Goal: Transaction & Acquisition: Purchase product/service

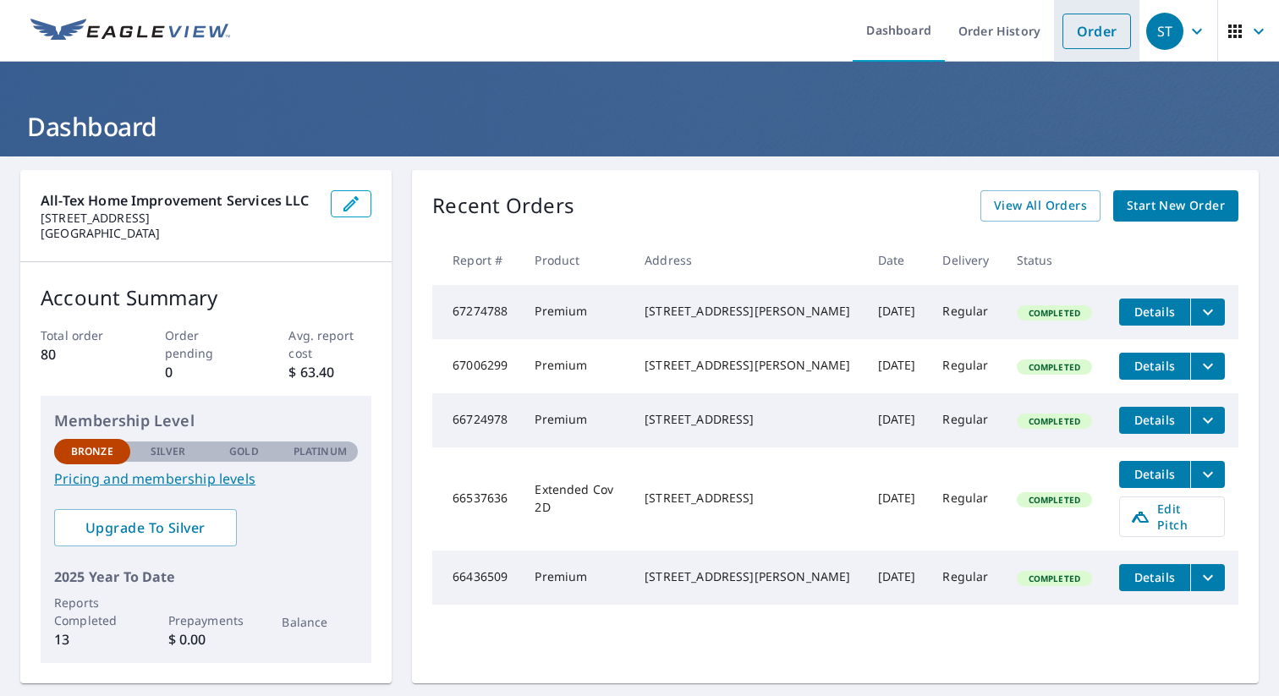
click at [1093, 30] on link "Order" at bounding box center [1097, 32] width 69 height 36
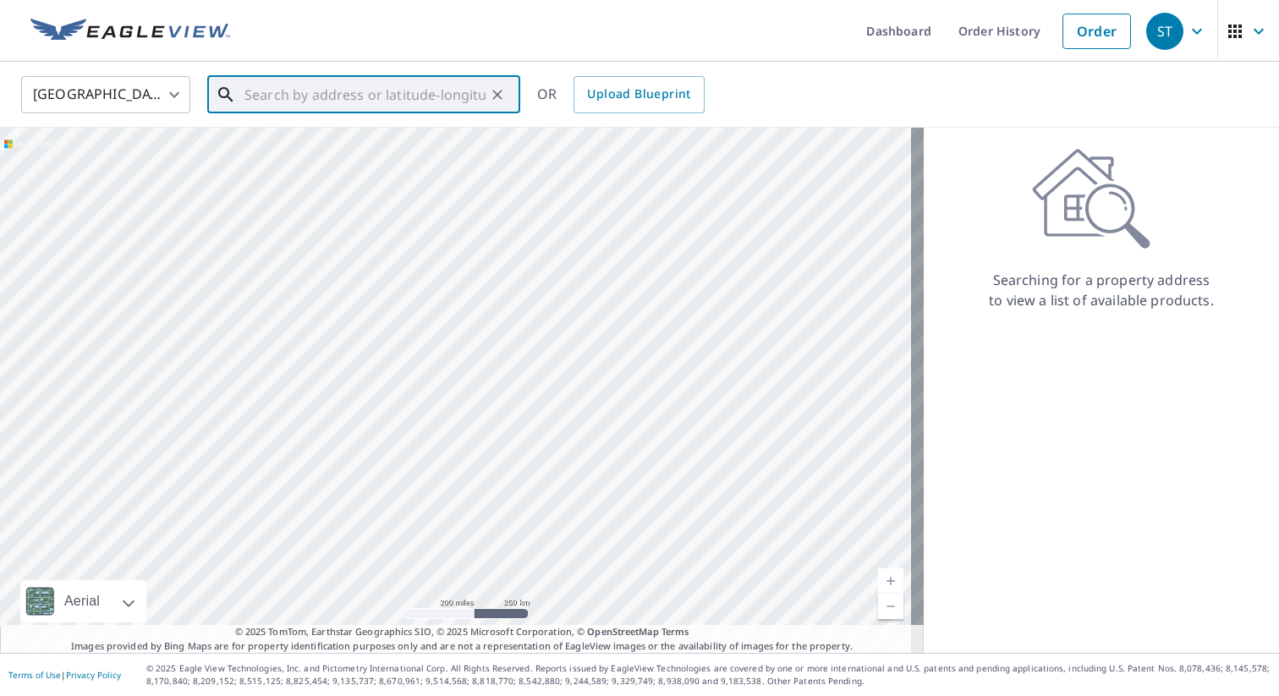
click at [299, 95] on input "text" at bounding box center [365, 94] width 241 height 47
paste input "[STREET_ADDRESS]"
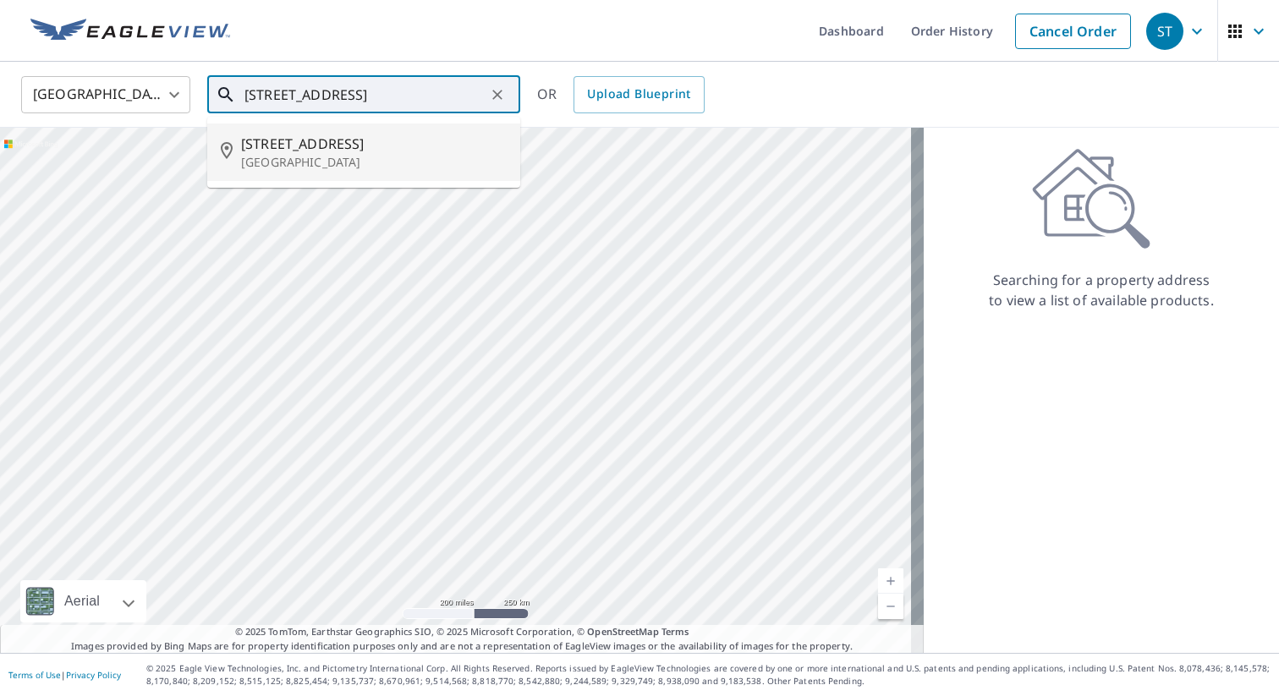
click at [284, 145] on span "[STREET_ADDRESS]" at bounding box center [374, 144] width 266 height 20
type input "[STREET_ADDRESS]"
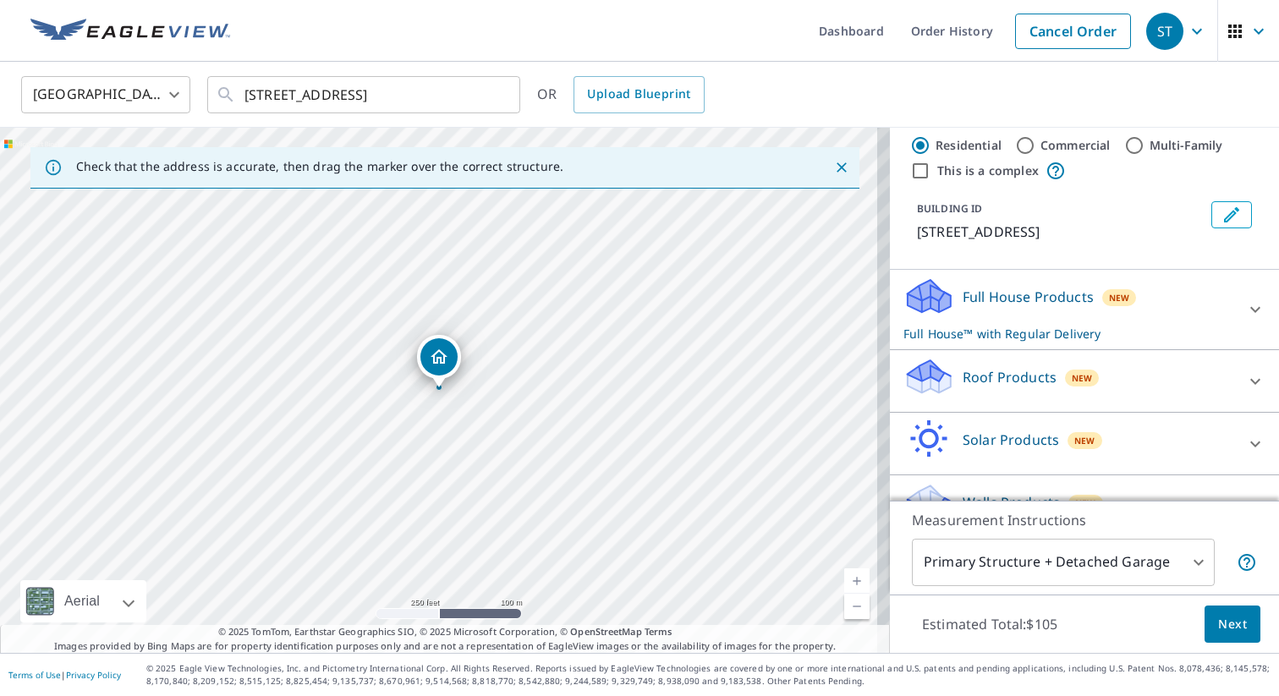
scroll to position [49, 0]
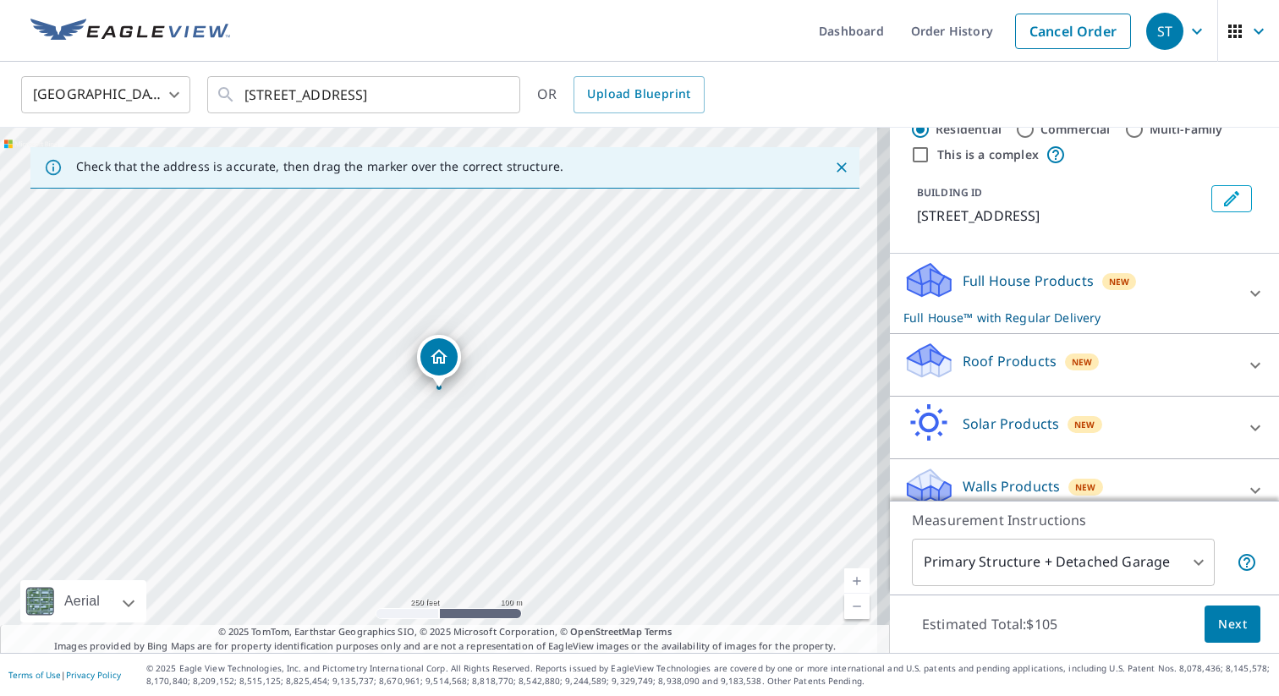
click at [1246, 365] on icon at bounding box center [1256, 365] width 20 height 20
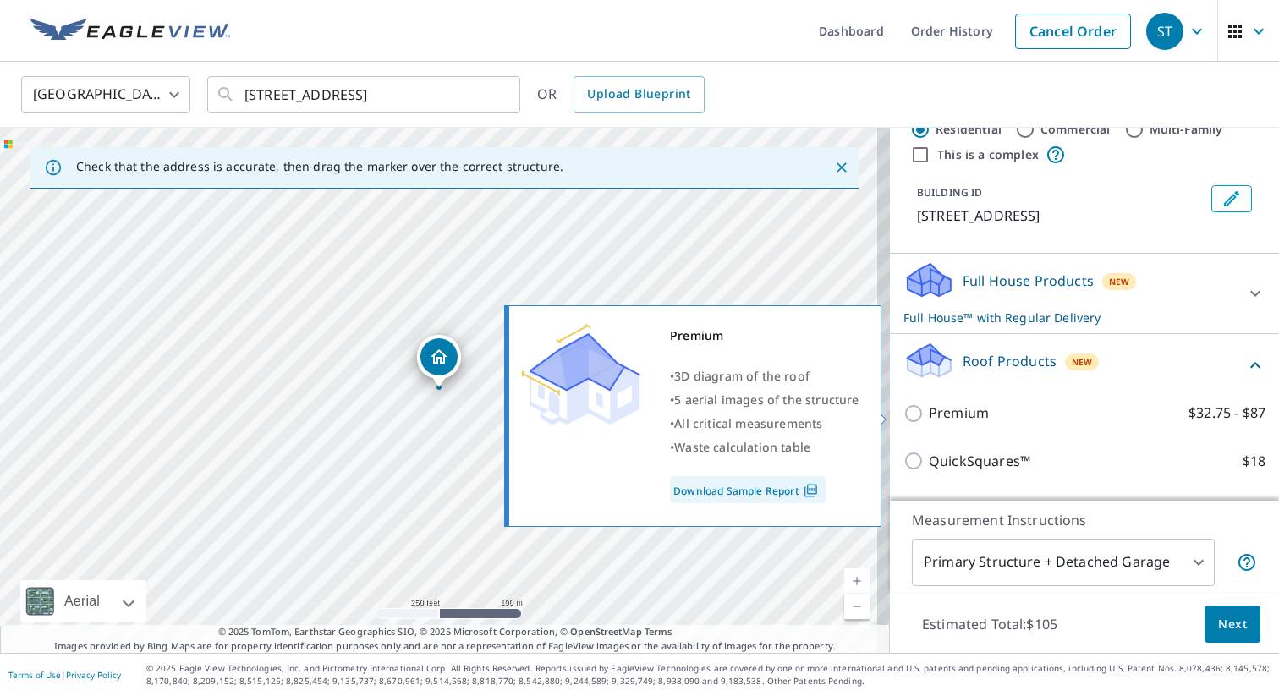
click at [906, 413] on input "Premium $32.75 - $87" at bounding box center [916, 414] width 25 height 20
checkbox input "true"
checkbox input "false"
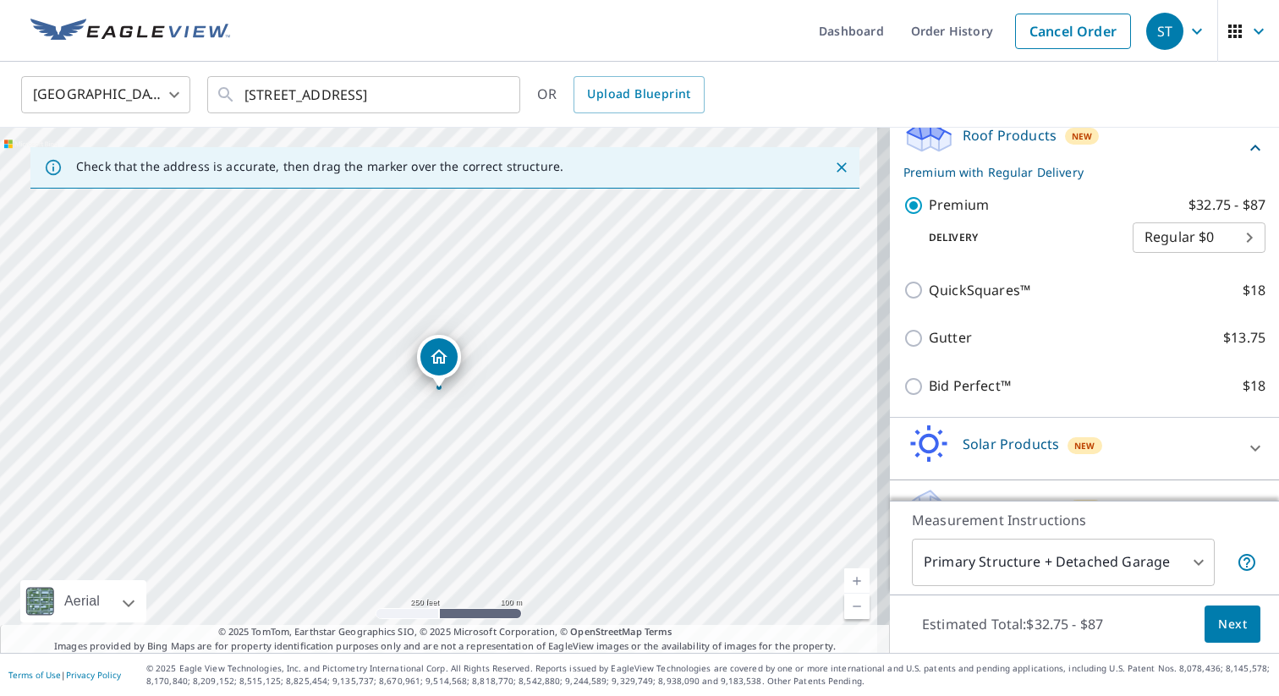
scroll to position [259, 0]
click at [1231, 619] on span "Next" at bounding box center [1232, 624] width 29 height 21
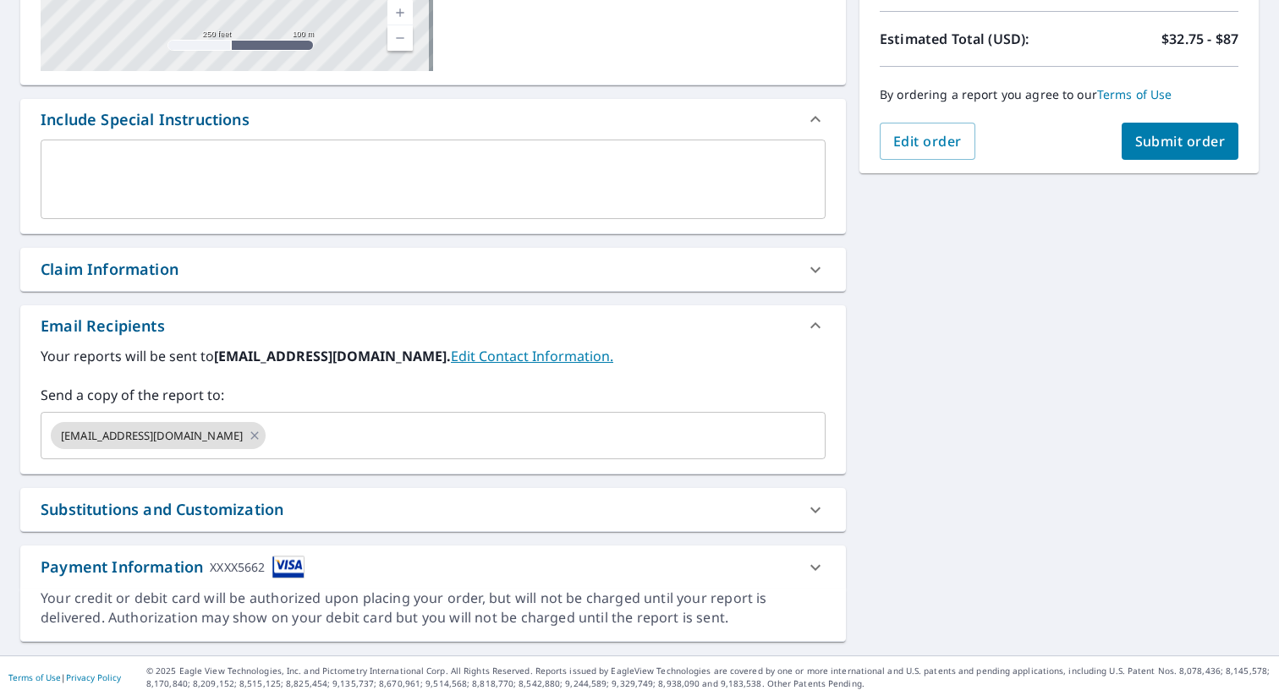
scroll to position [369, 0]
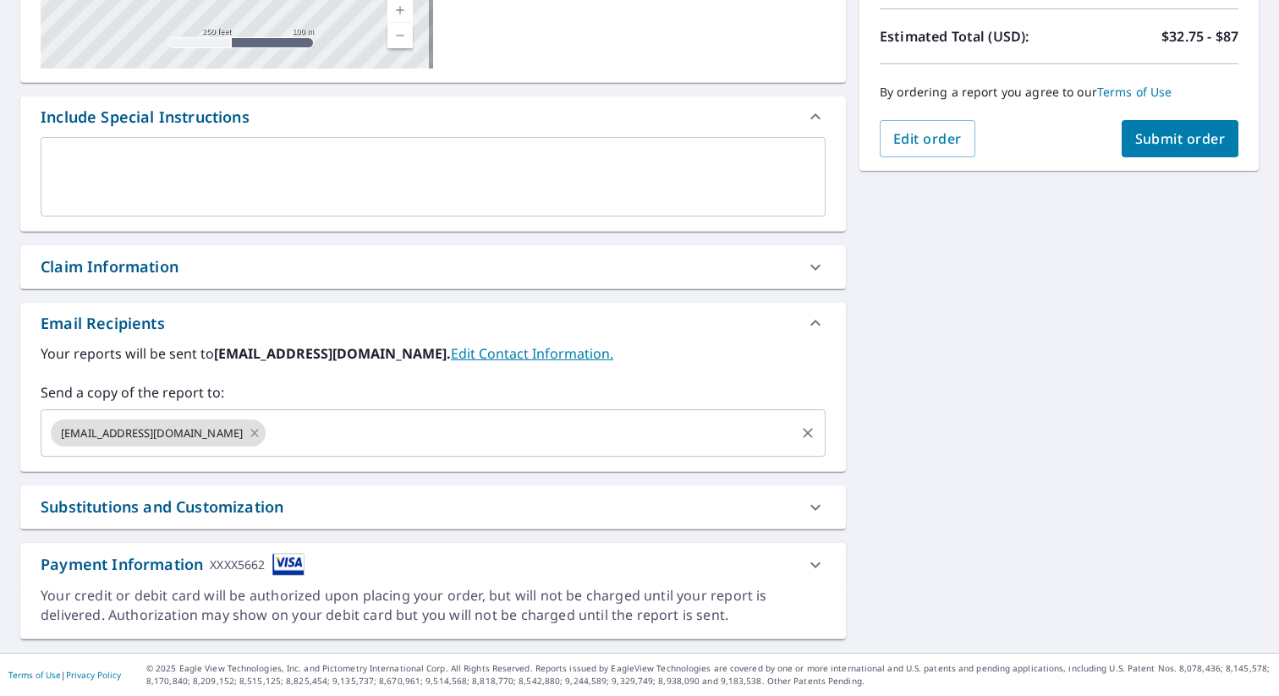
click at [268, 433] on input "text" at bounding box center [530, 433] width 525 height 32
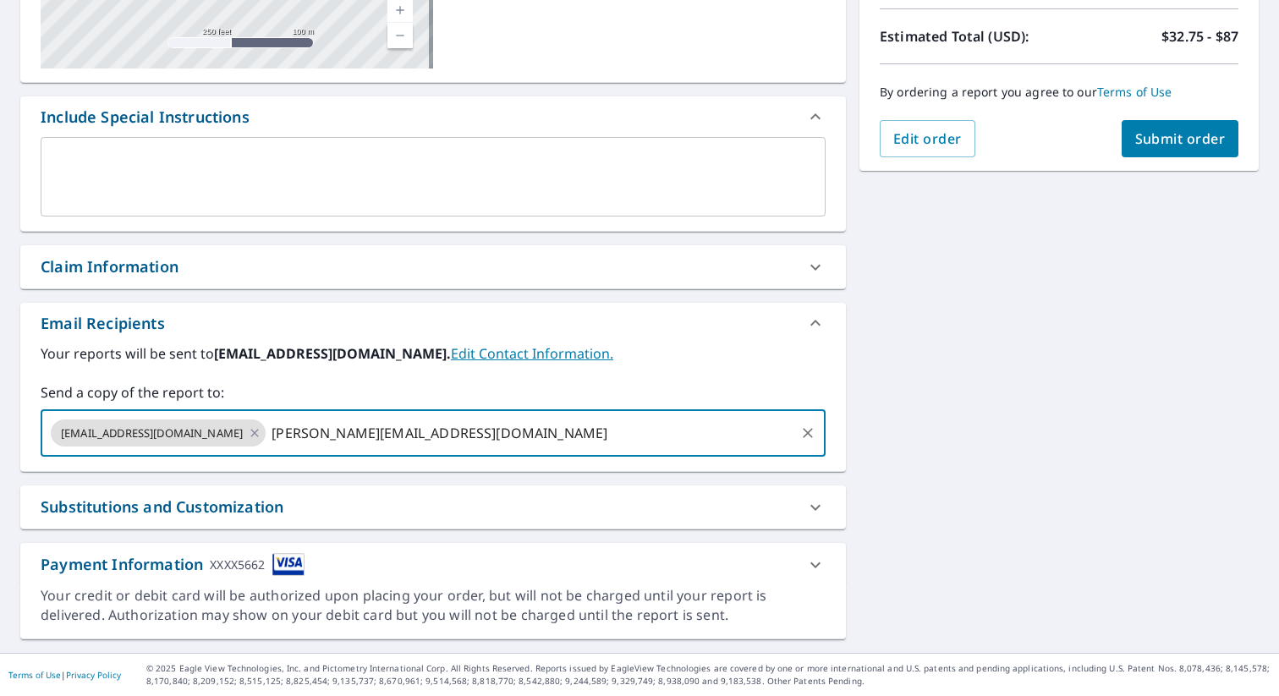
type input "[PERSON_NAME][EMAIL_ADDRESS][DOMAIN_NAME]"
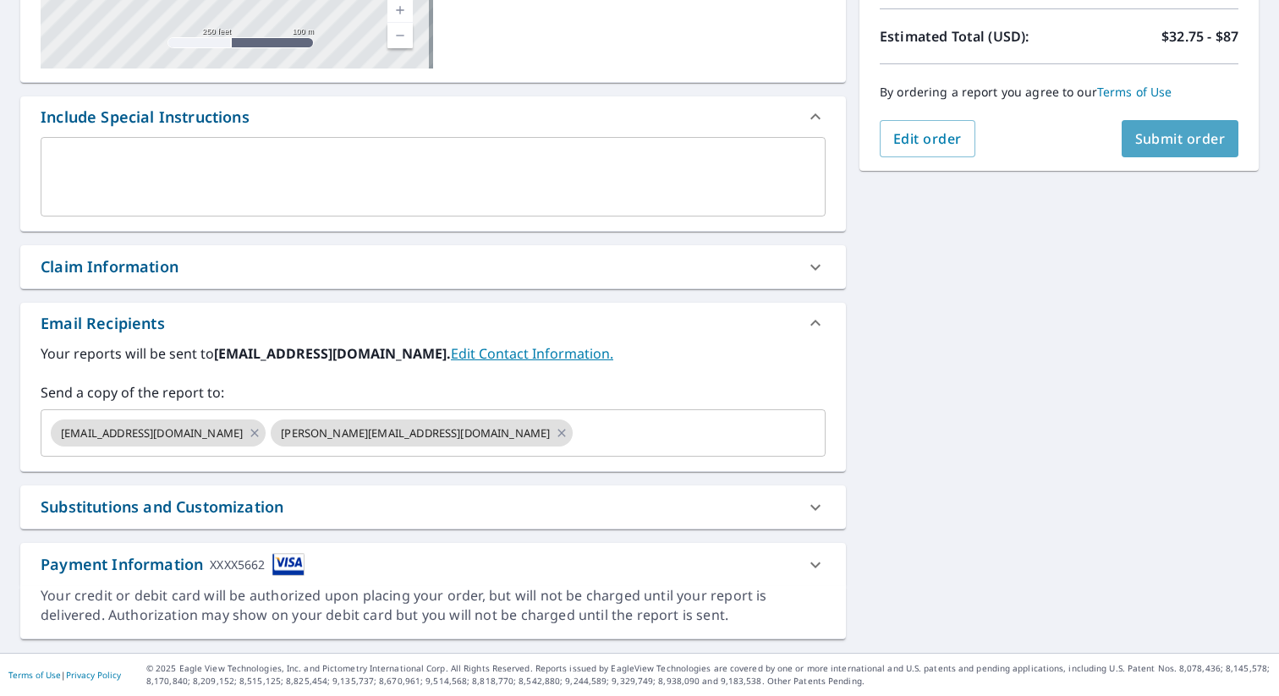
click at [1166, 137] on span "Submit order" at bounding box center [1181, 138] width 91 height 19
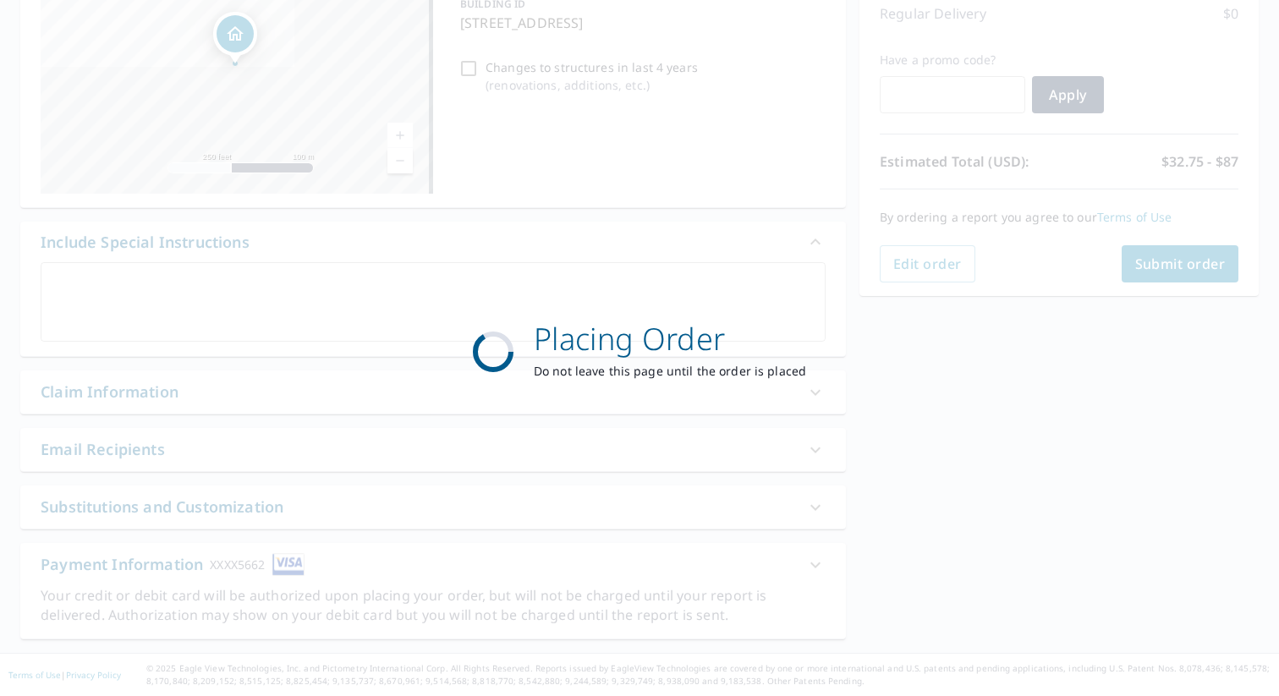
scroll to position [244, 0]
